Goal: Information Seeking & Learning: Learn about a topic

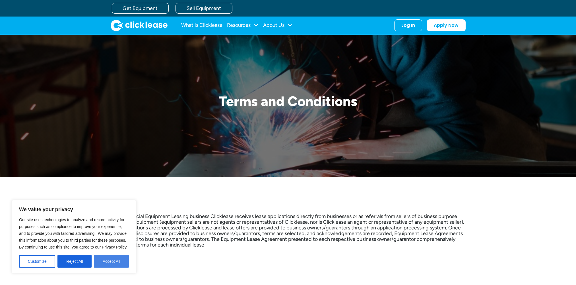
click at [119, 264] on button "Accept All" at bounding box center [111, 261] width 35 height 13
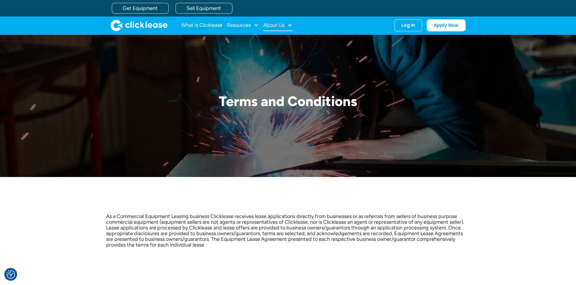
click at [292, 25] on div at bounding box center [289, 24] width 5 height 5
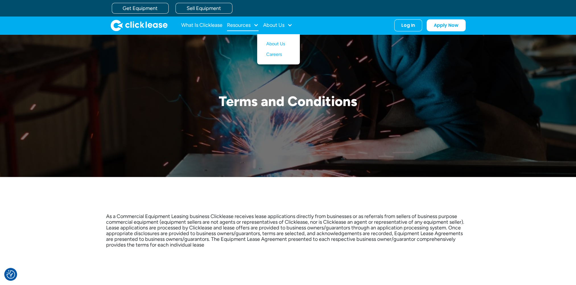
click at [254, 24] on div at bounding box center [255, 24] width 5 height 5
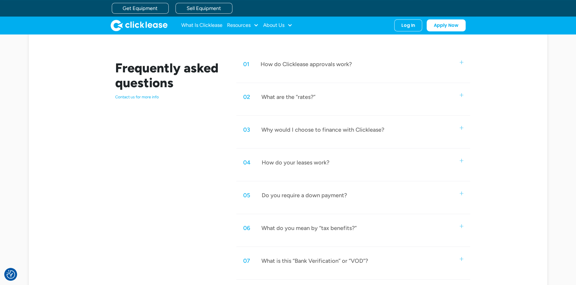
scroll to position [258, 0]
click at [464, 130] on div "03 Why would I choose to finance with Clicklease?" at bounding box center [353, 129] width 234 height 19
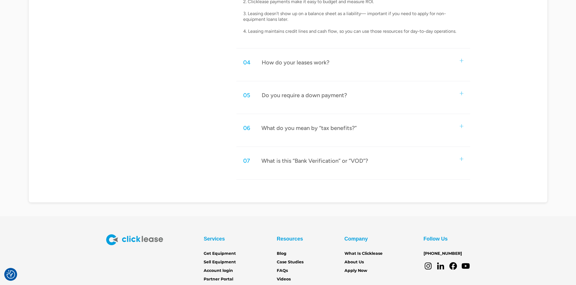
scroll to position [494, 0]
